Goal: Task Accomplishment & Management: Manage account settings

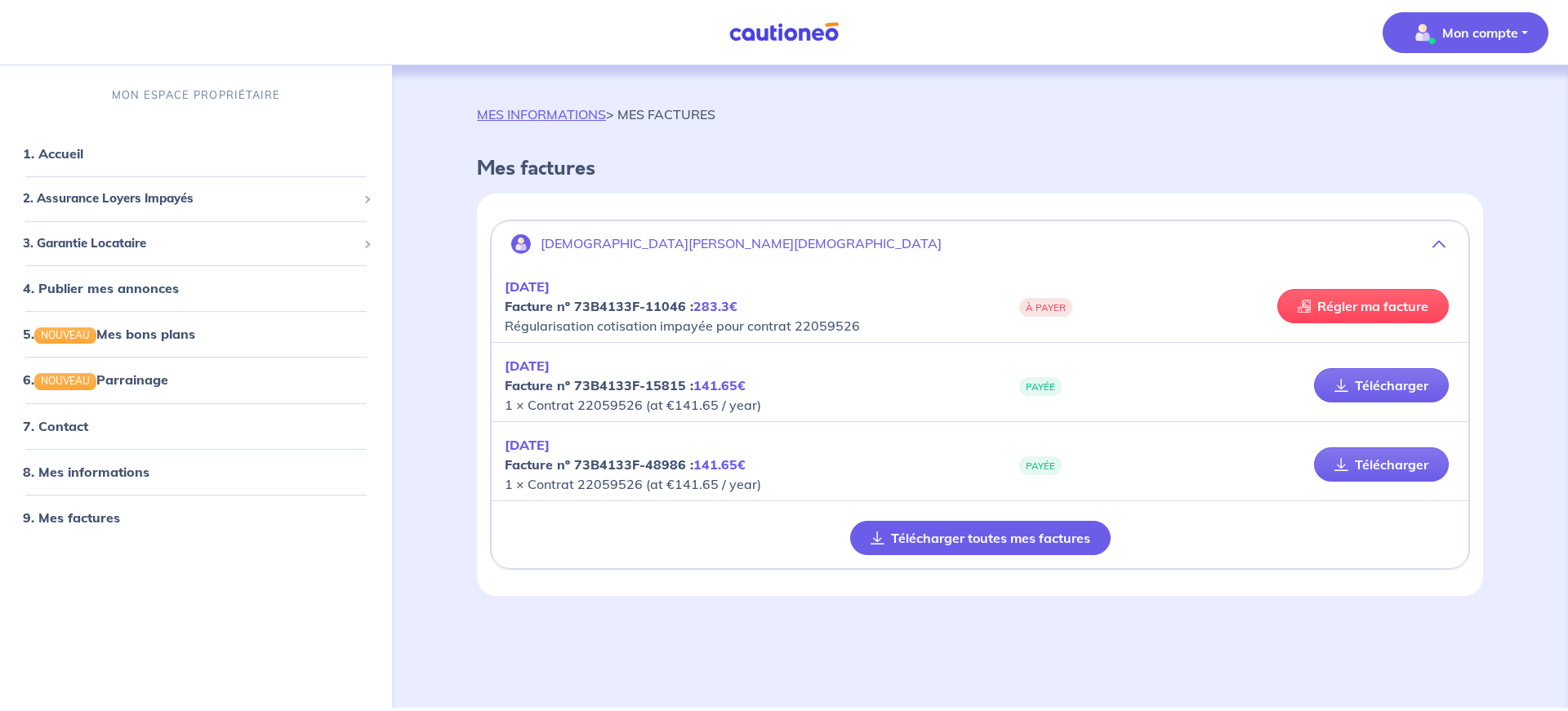
click at [921, 527] on button "Télécharger toutes mes factures" at bounding box center [980, 538] width 261 height 34
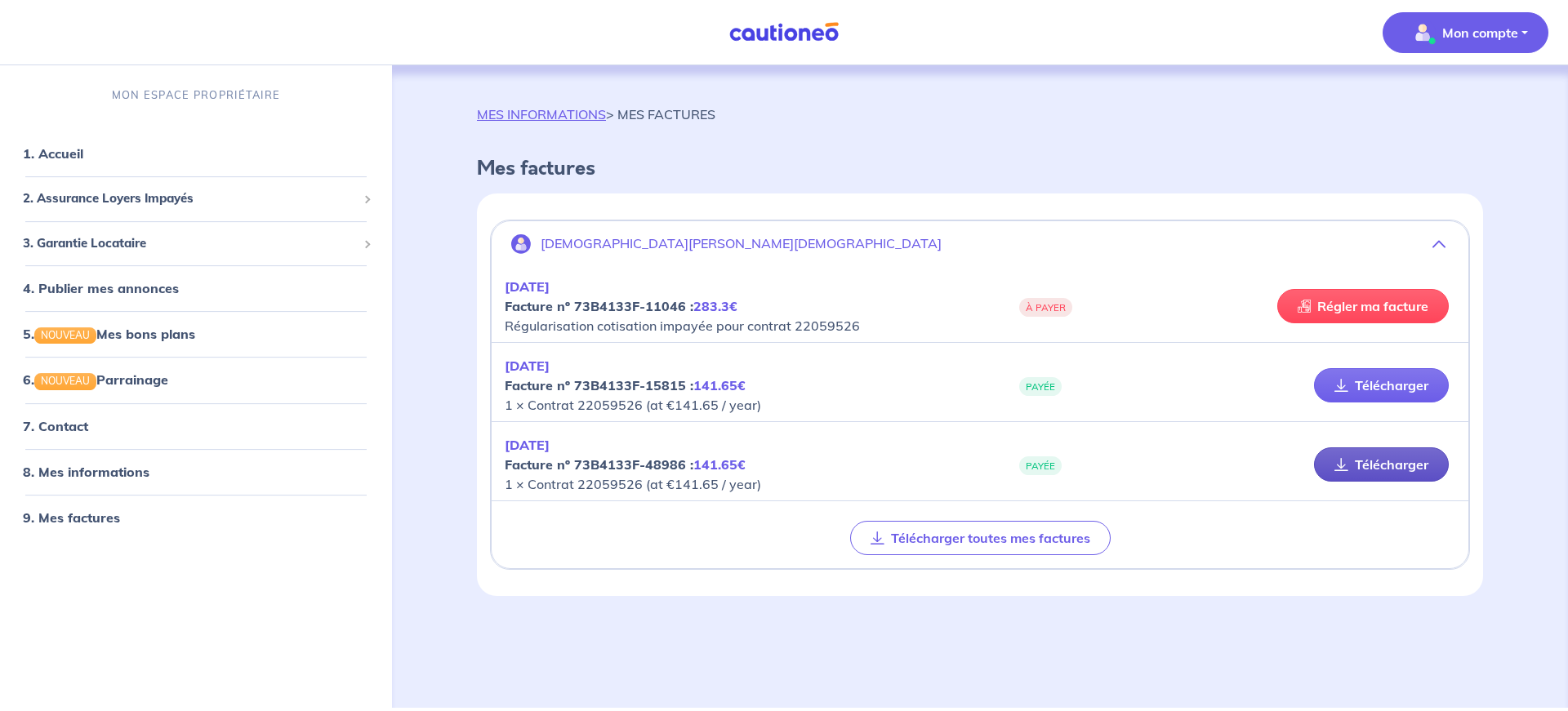
click at [1357, 467] on link "Télécharger" at bounding box center [1381, 465] width 135 height 34
click at [91, 197] on span "2. Assurance Loyers Impayés" at bounding box center [190, 199] width 334 height 19
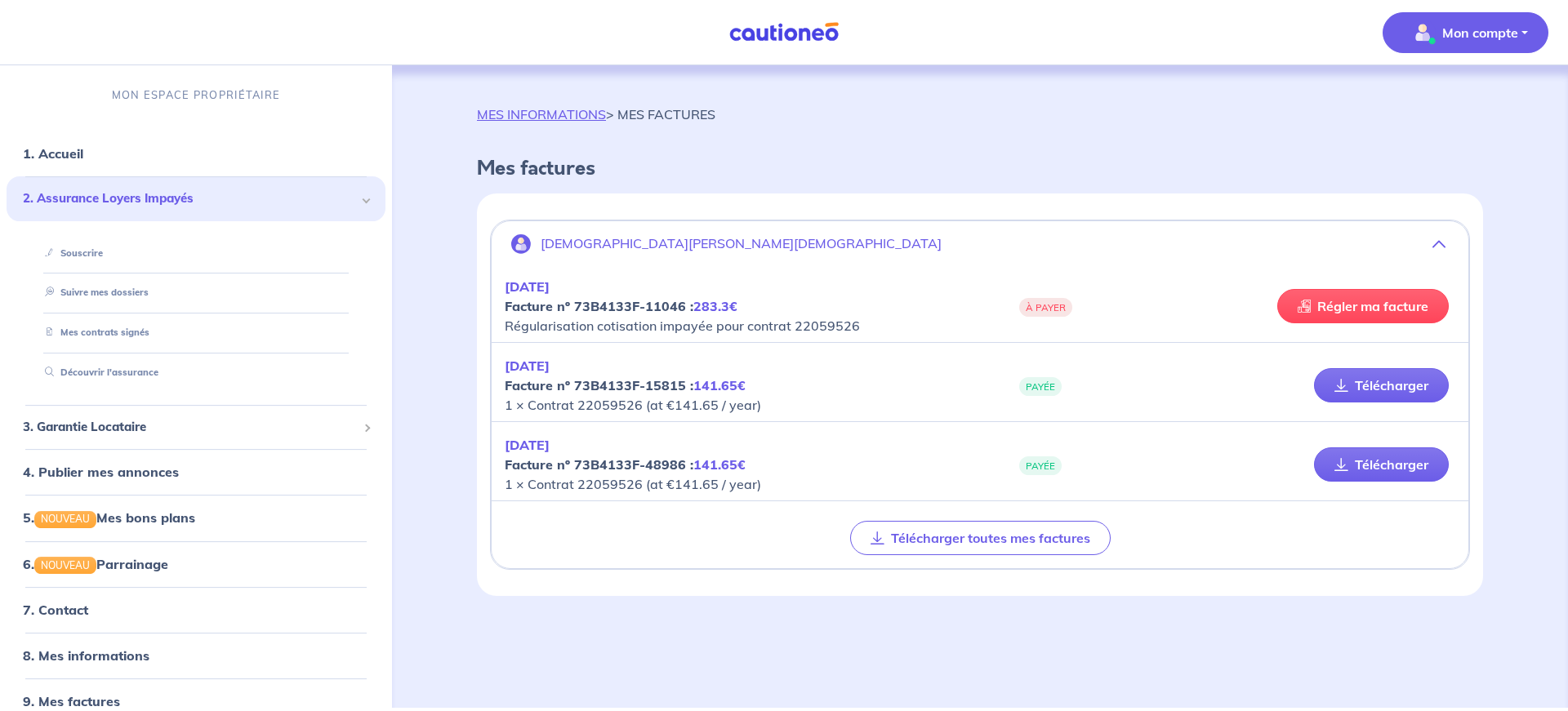
click at [1507, 31] on p "Mon compte" at bounding box center [1480, 32] width 76 height 20
click at [1469, 104] on link "Mes informations" at bounding box center [1449, 101] width 132 height 27
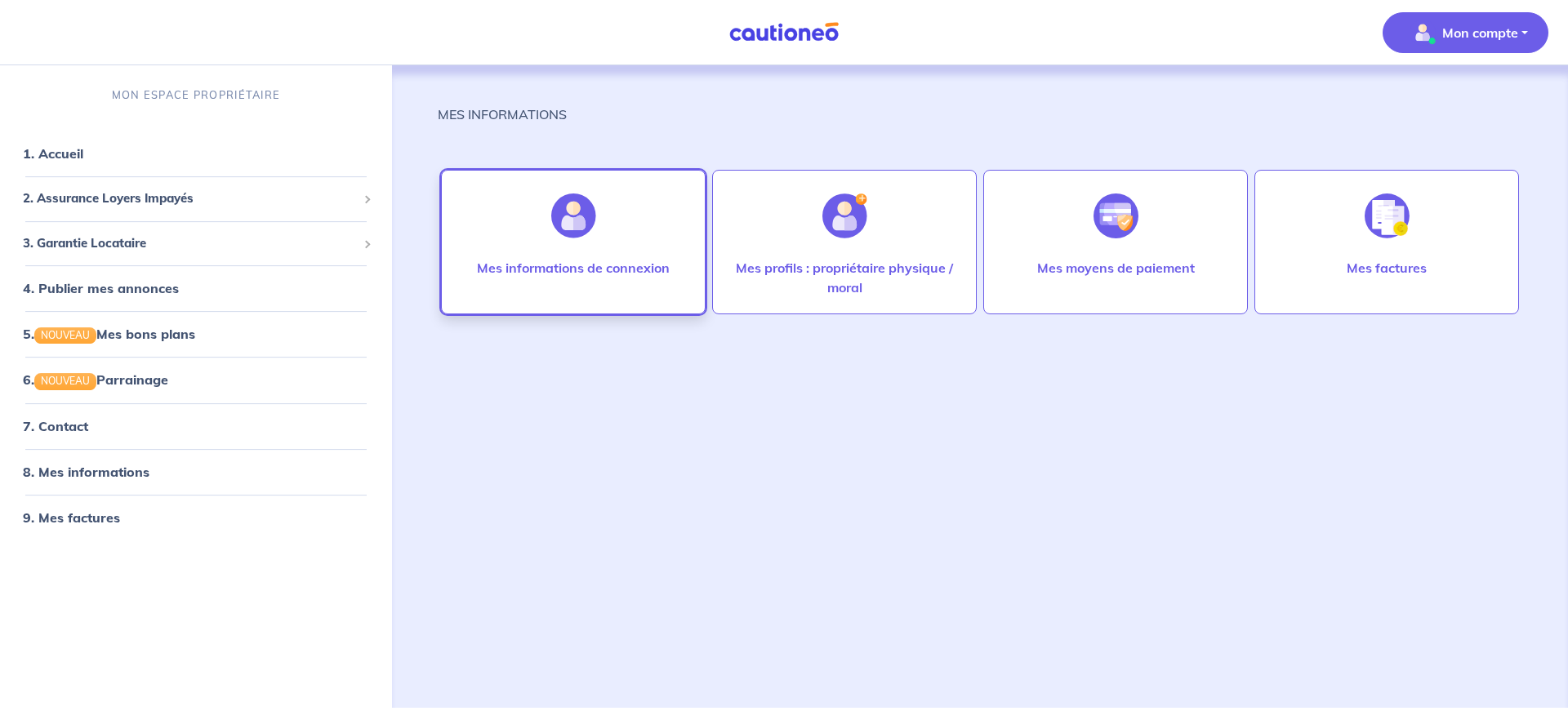
click at [610, 264] on p "Mes informations de connexion" at bounding box center [573, 267] width 192 height 20
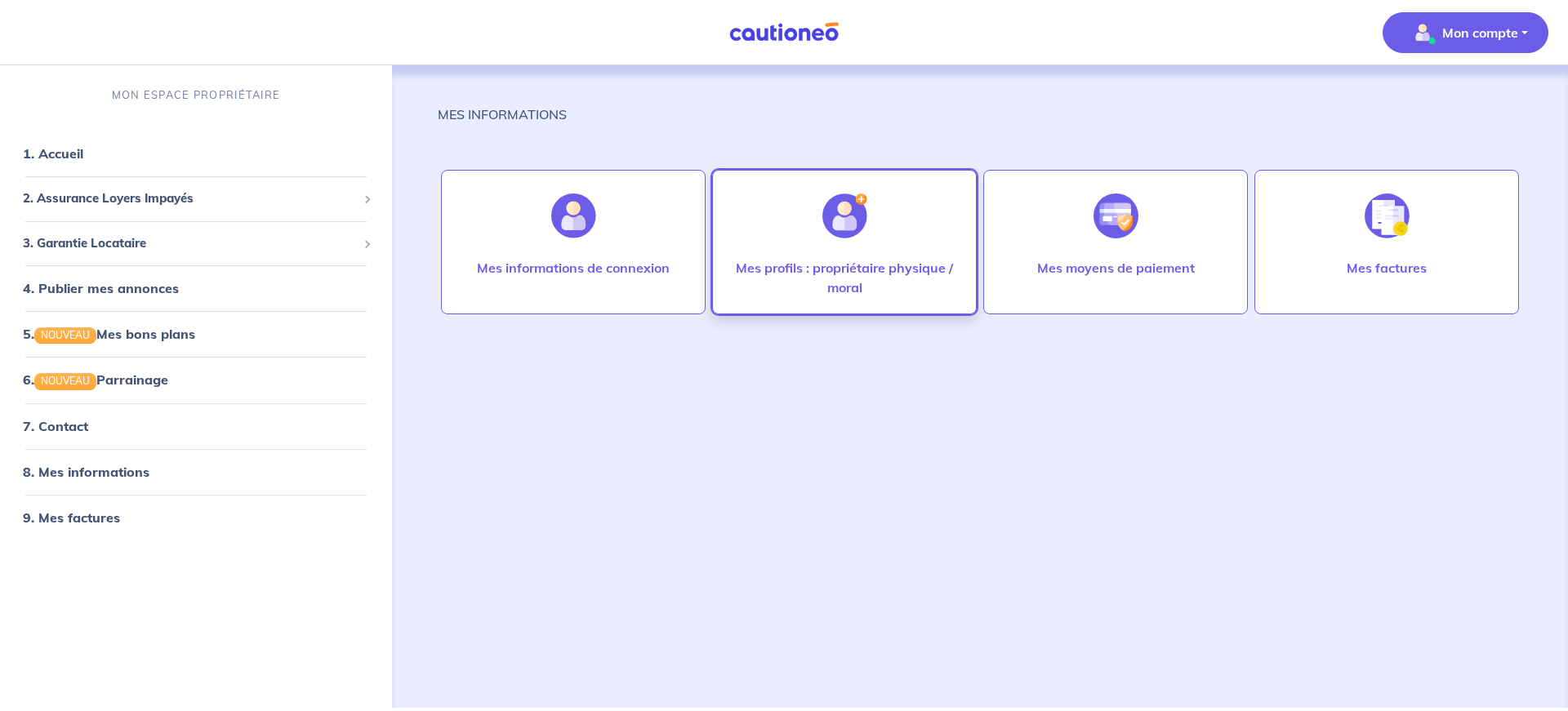
click at [853, 260] on p "Mes profils : propriétaire physique / moral" at bounding box center [844, 277] width 230 height 39
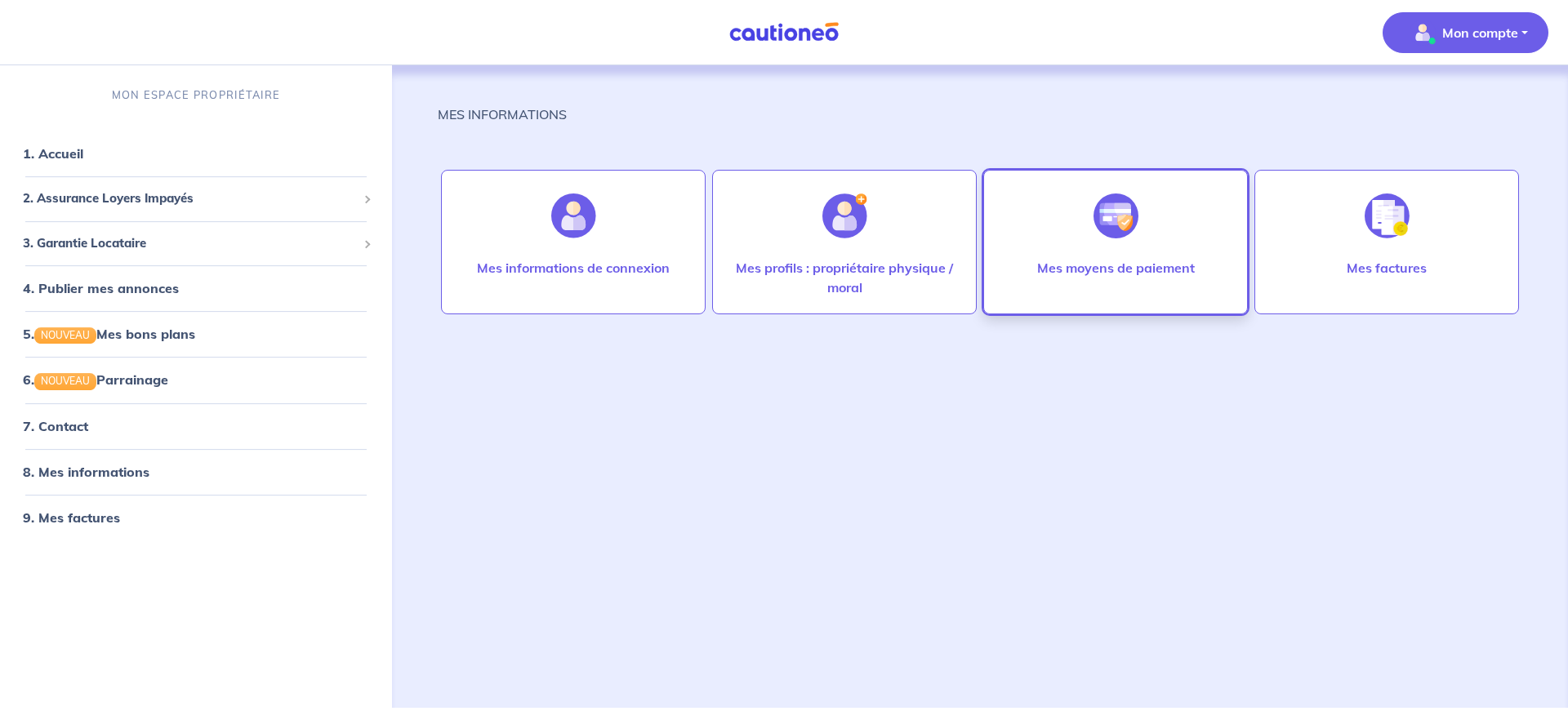
click at [1114, 264] on p "Mes moyens de paiement" at bounding box center [1116, 267] width 157 height 20
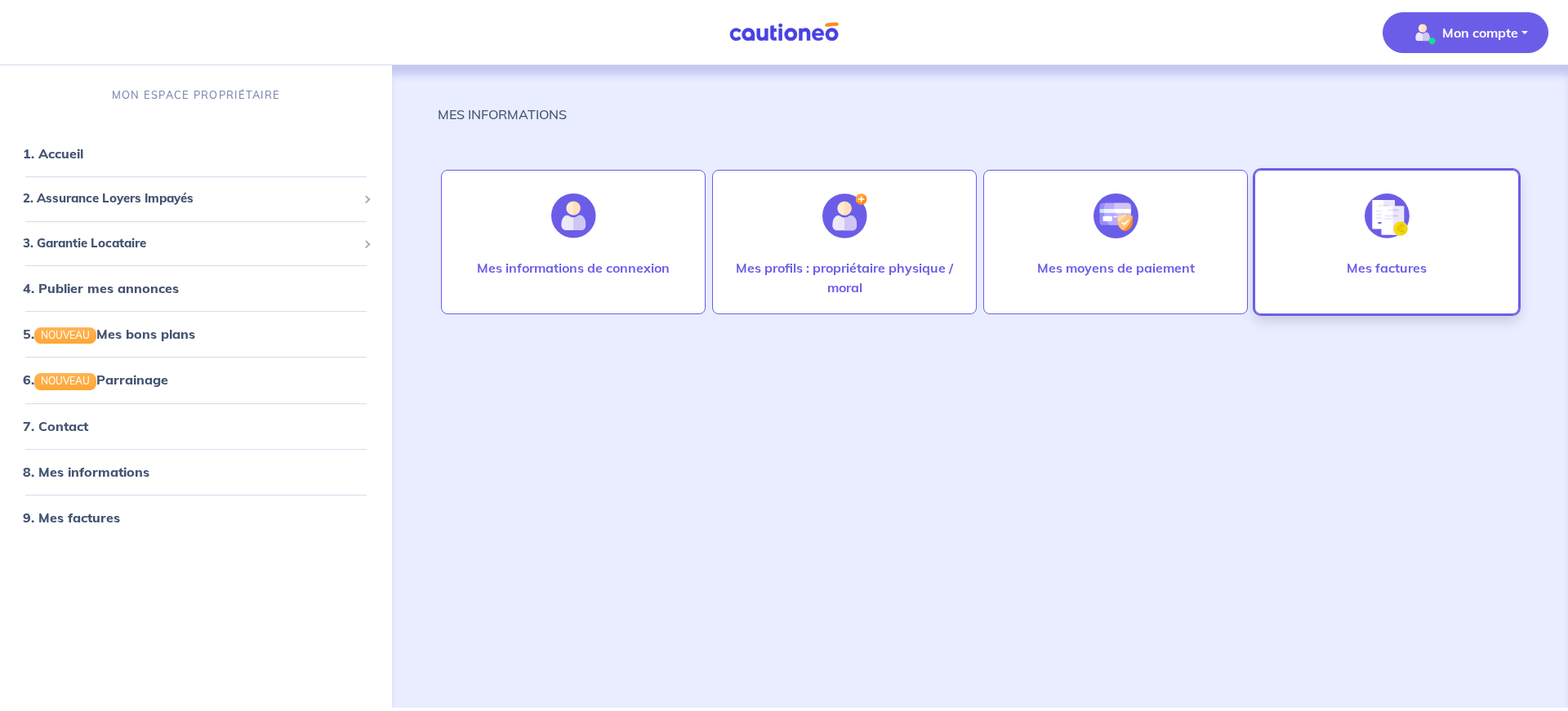
click at [1376, 261] on p "Mes factures" at bounding box center [1386, 267] width 80 height 20
